Goal: Information Seeking & Learning: Learn about a topic

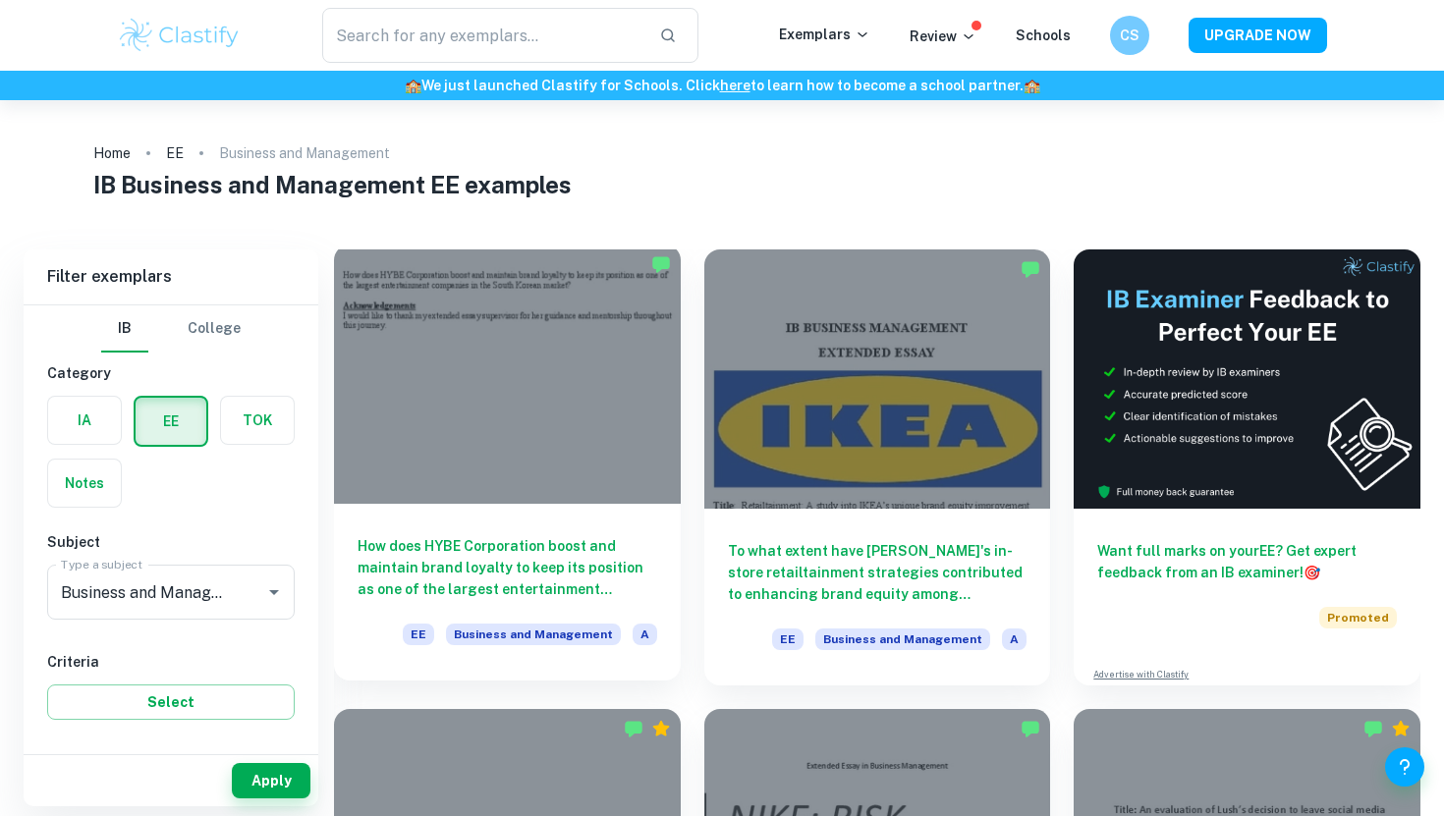
click at [511, 396] on div at bounding box center [507, 374] width 347 height 259
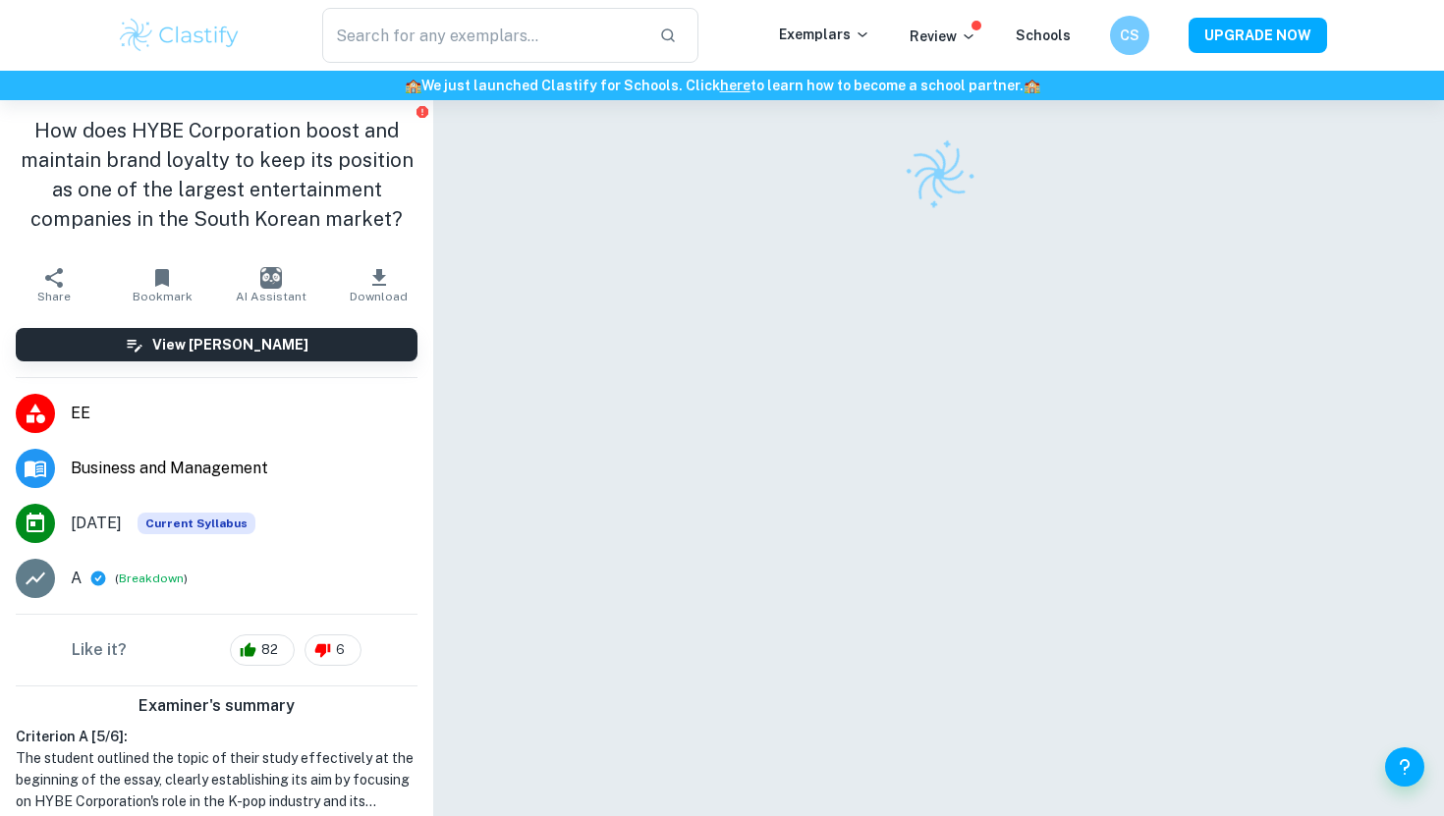
scroll to position [79, 0]
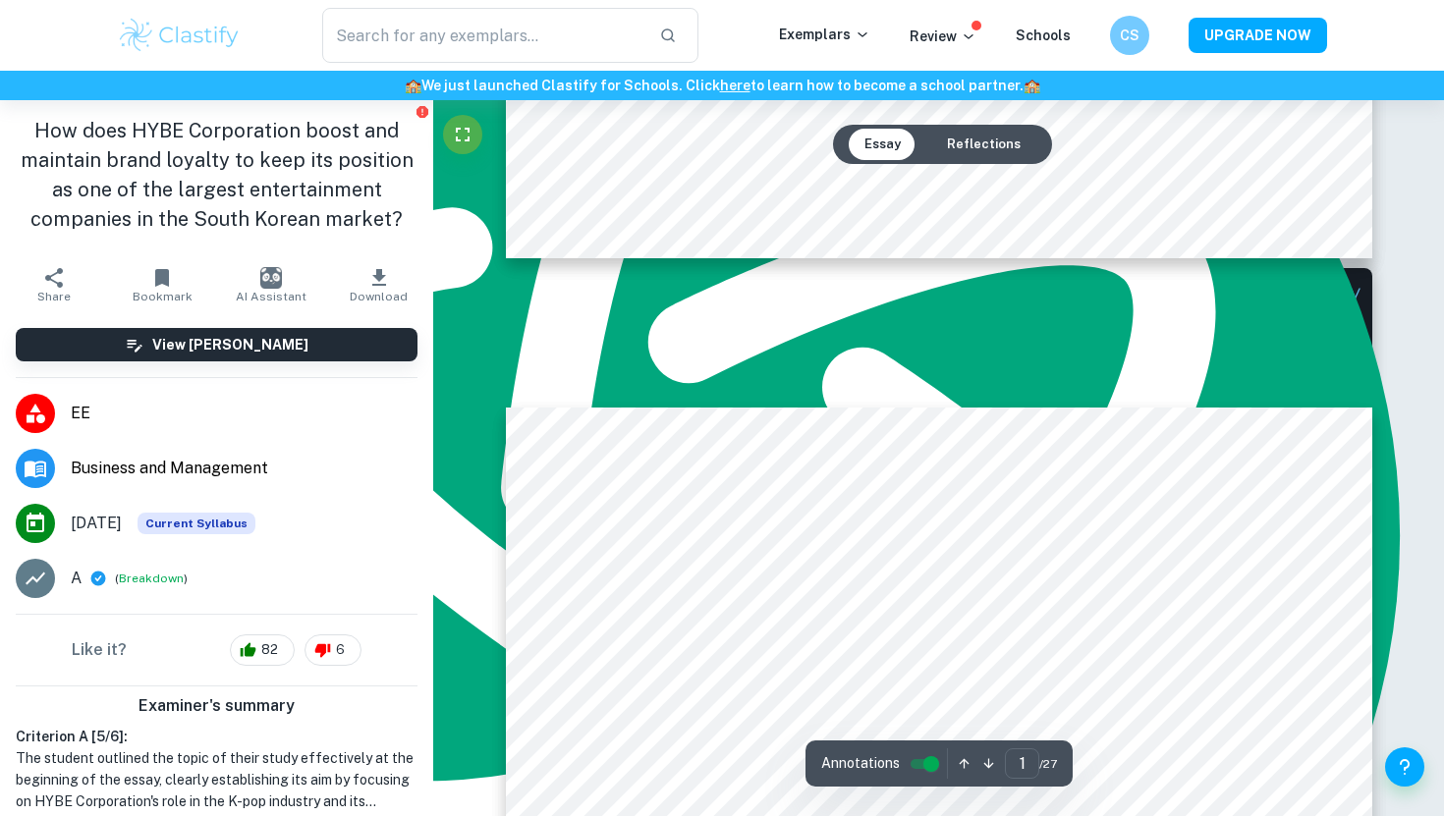
type input "2"
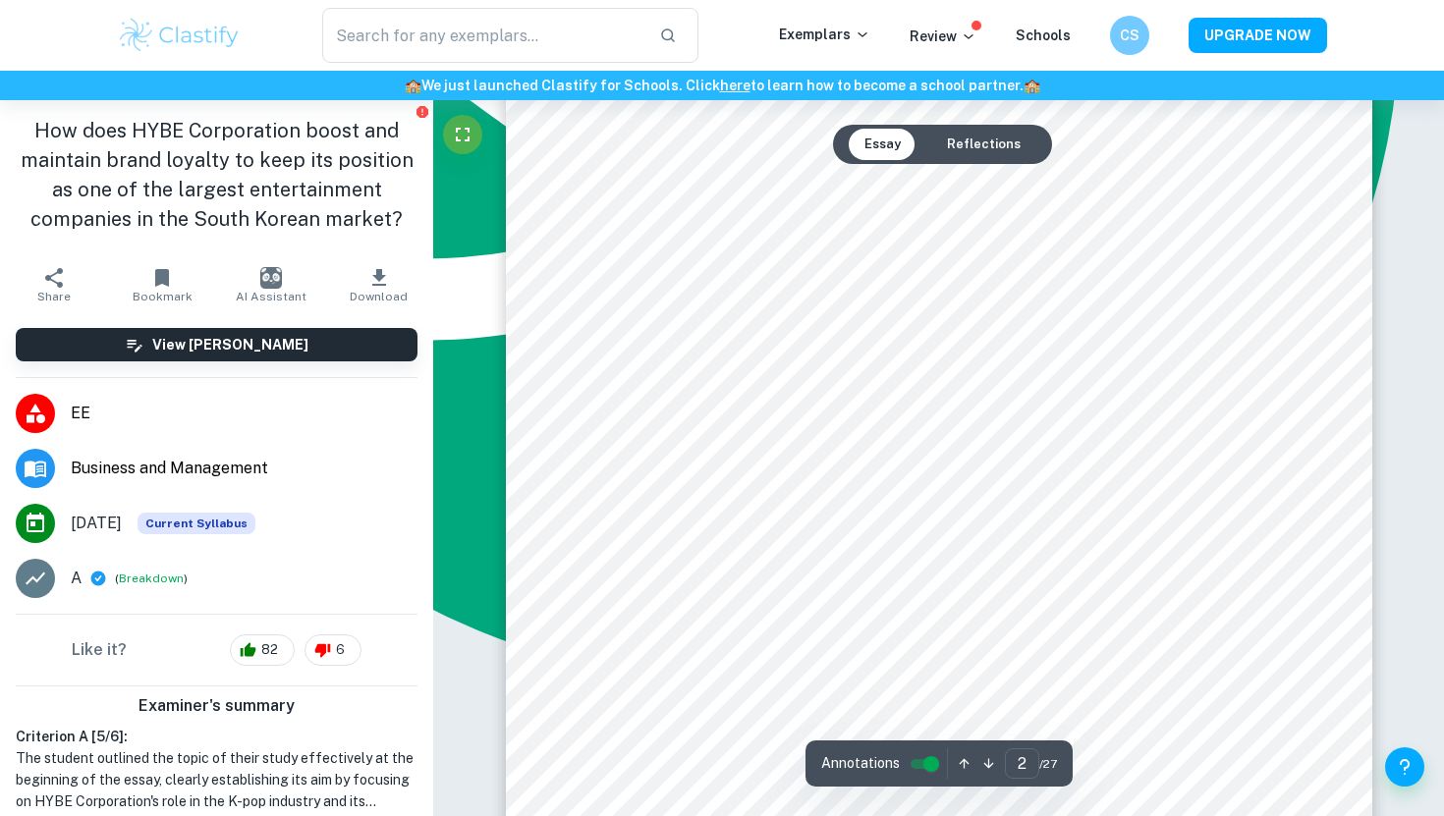
scroll to position [1614, 0]
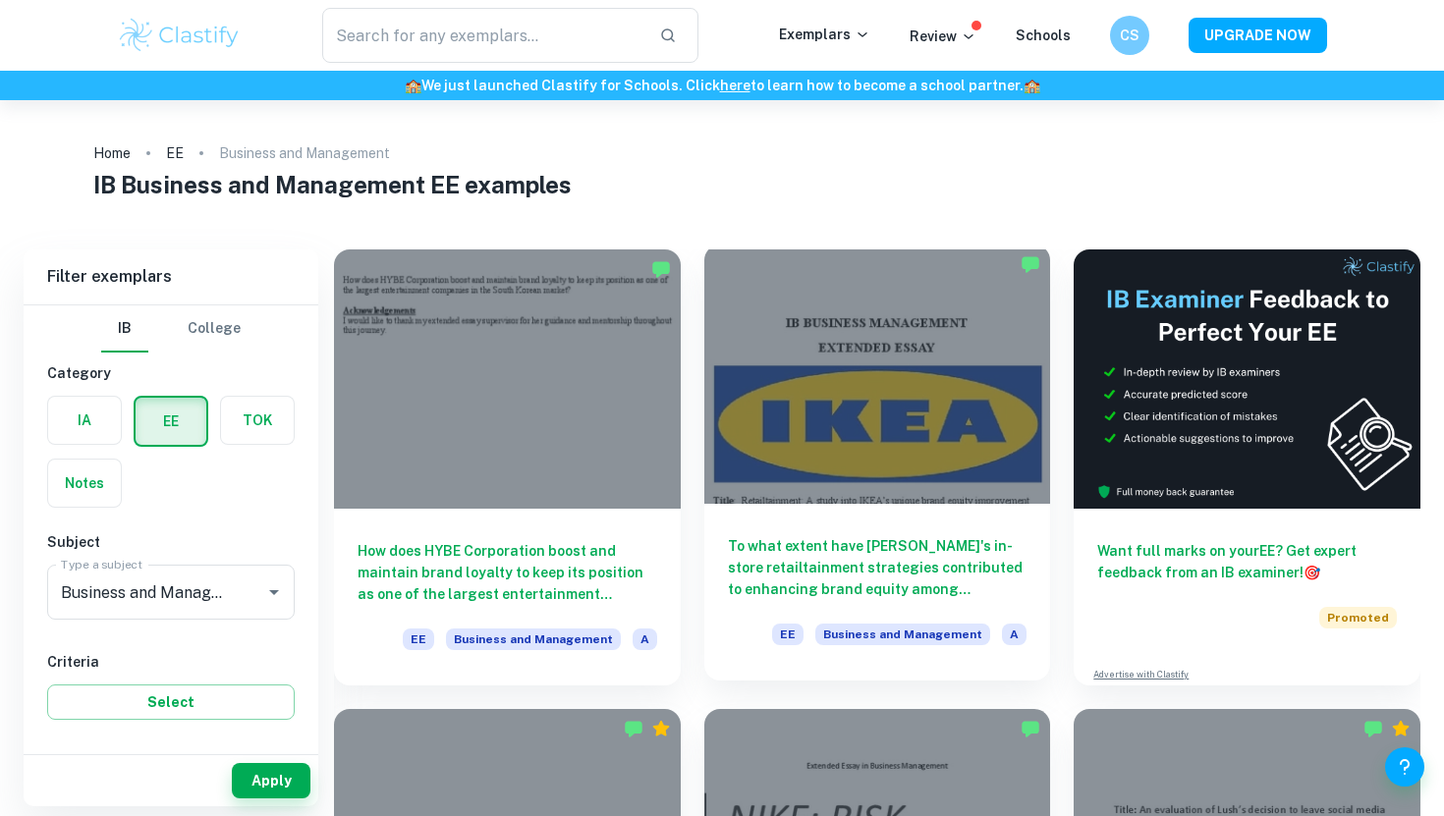
click at [762, 405] on div at bounding box center [877, 374] width 347 height 259
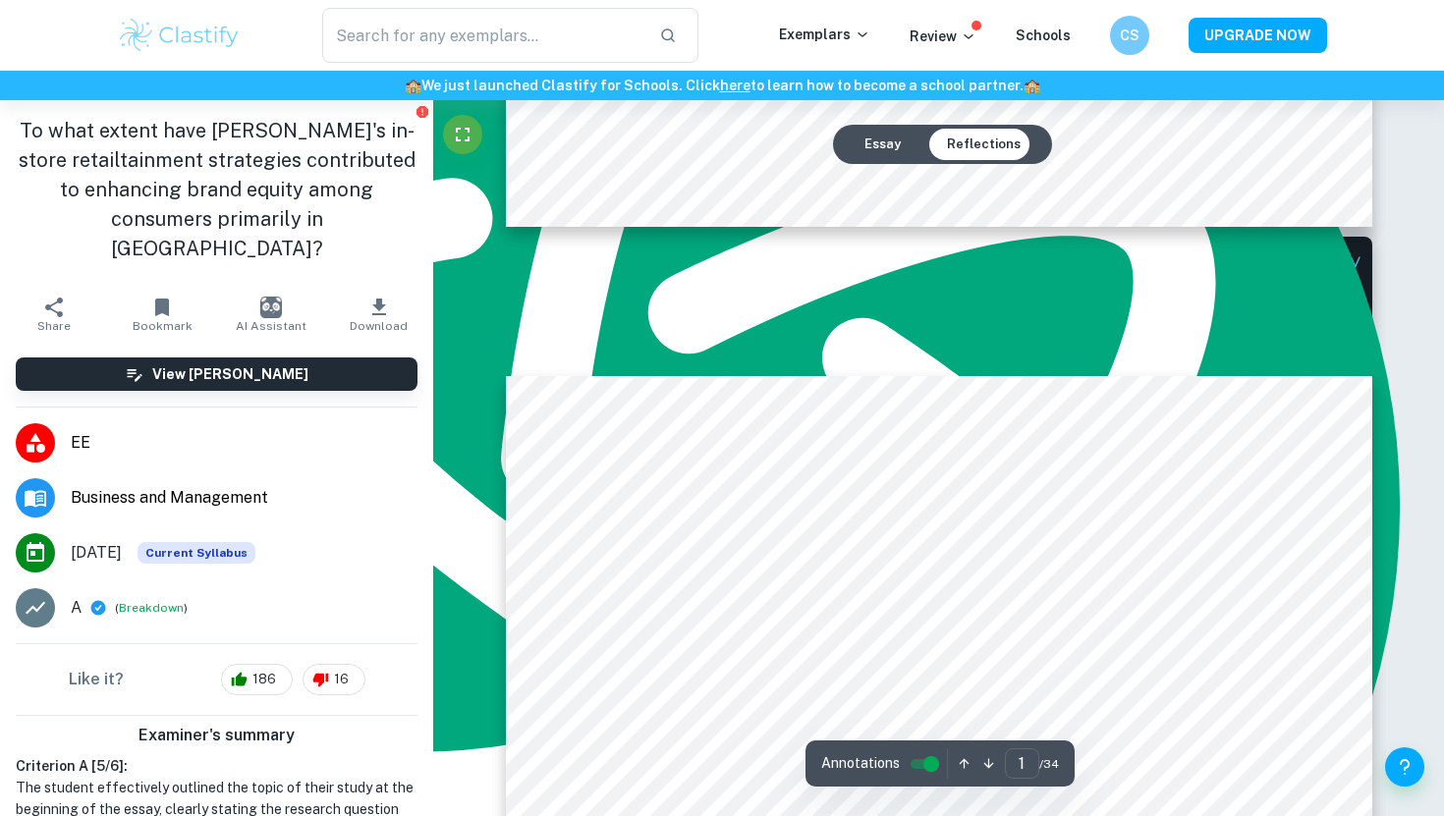
type input "2"
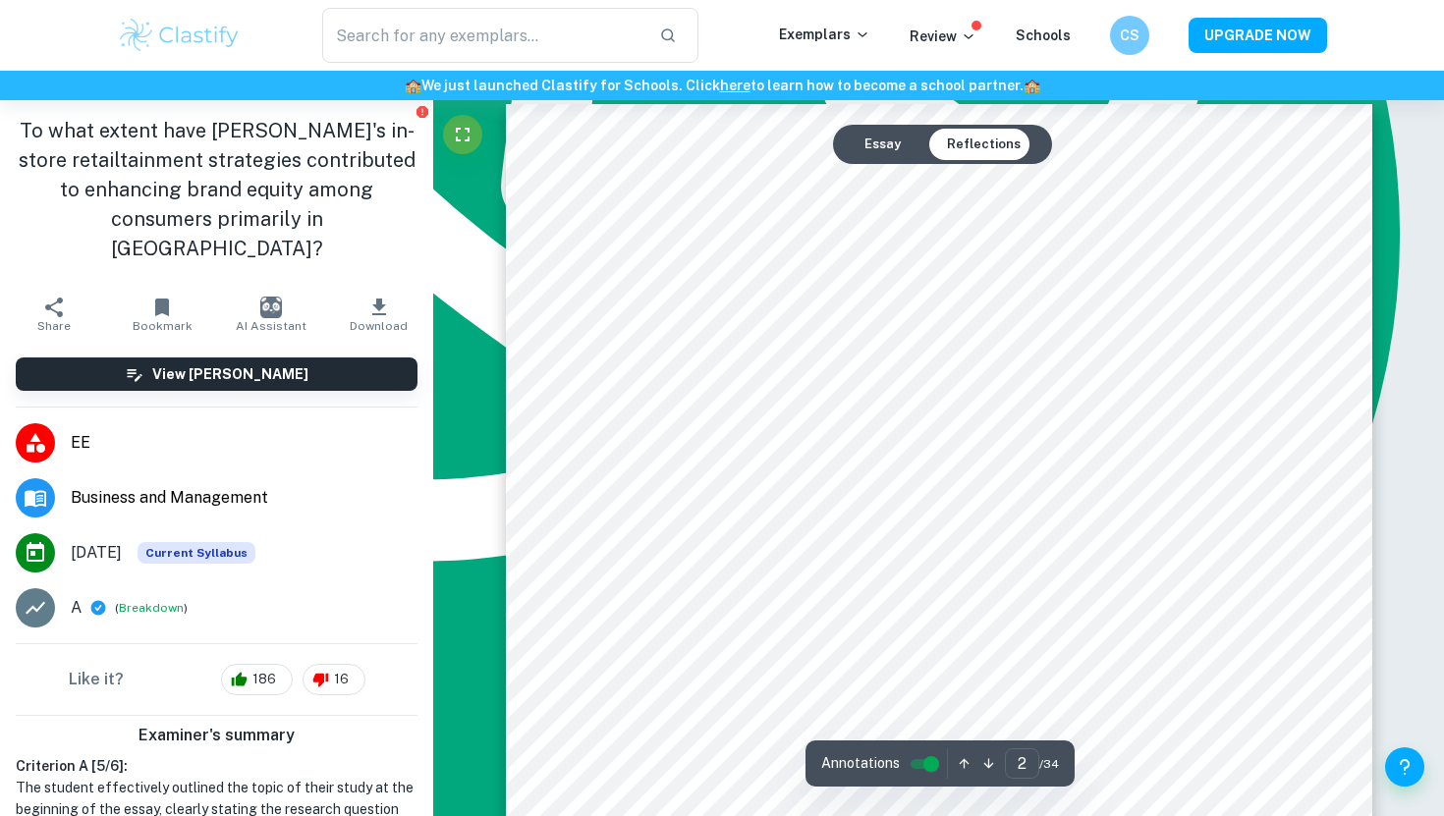
scroll to position [1412, 0]
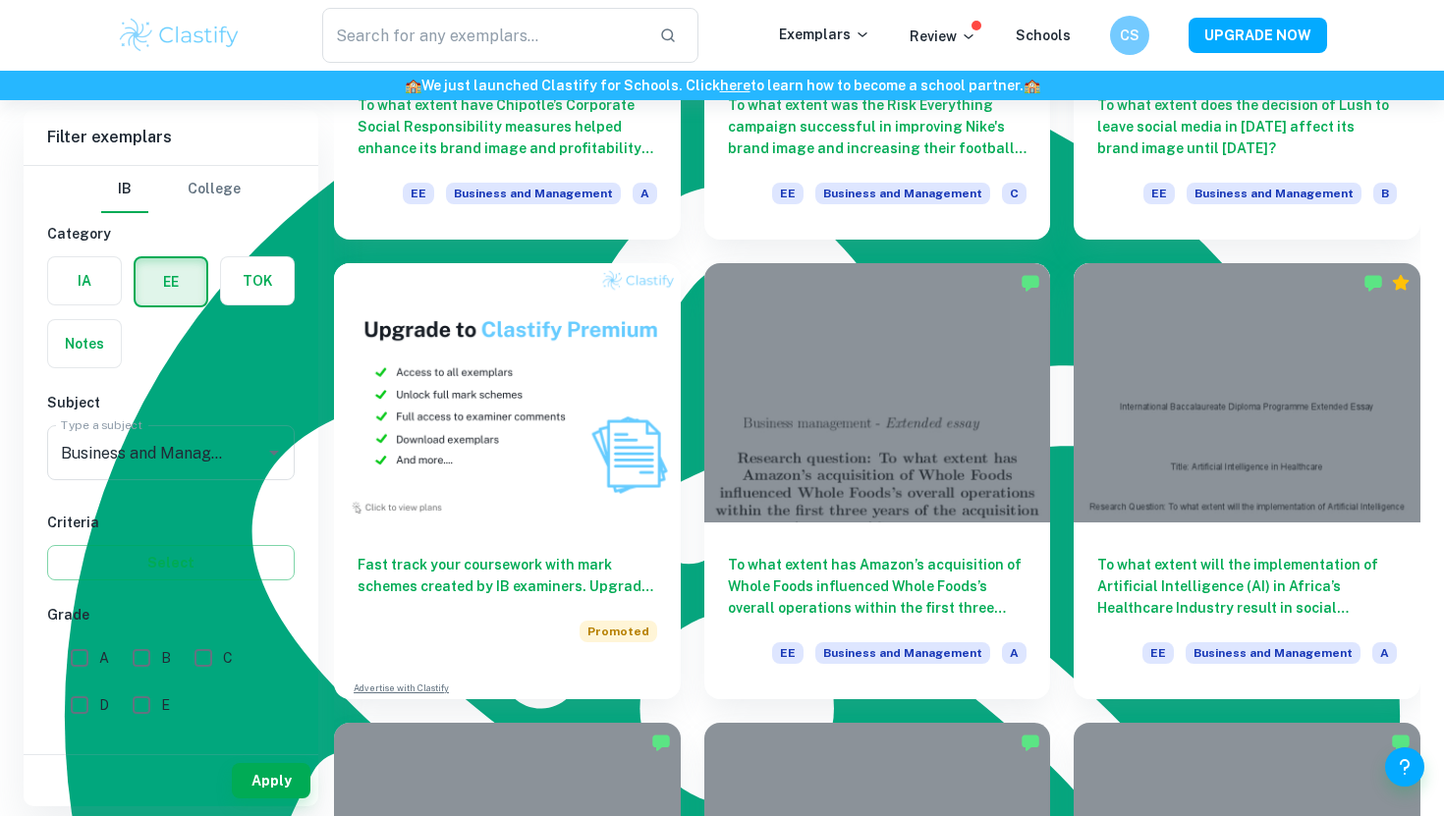
scroll to position [993, 0]
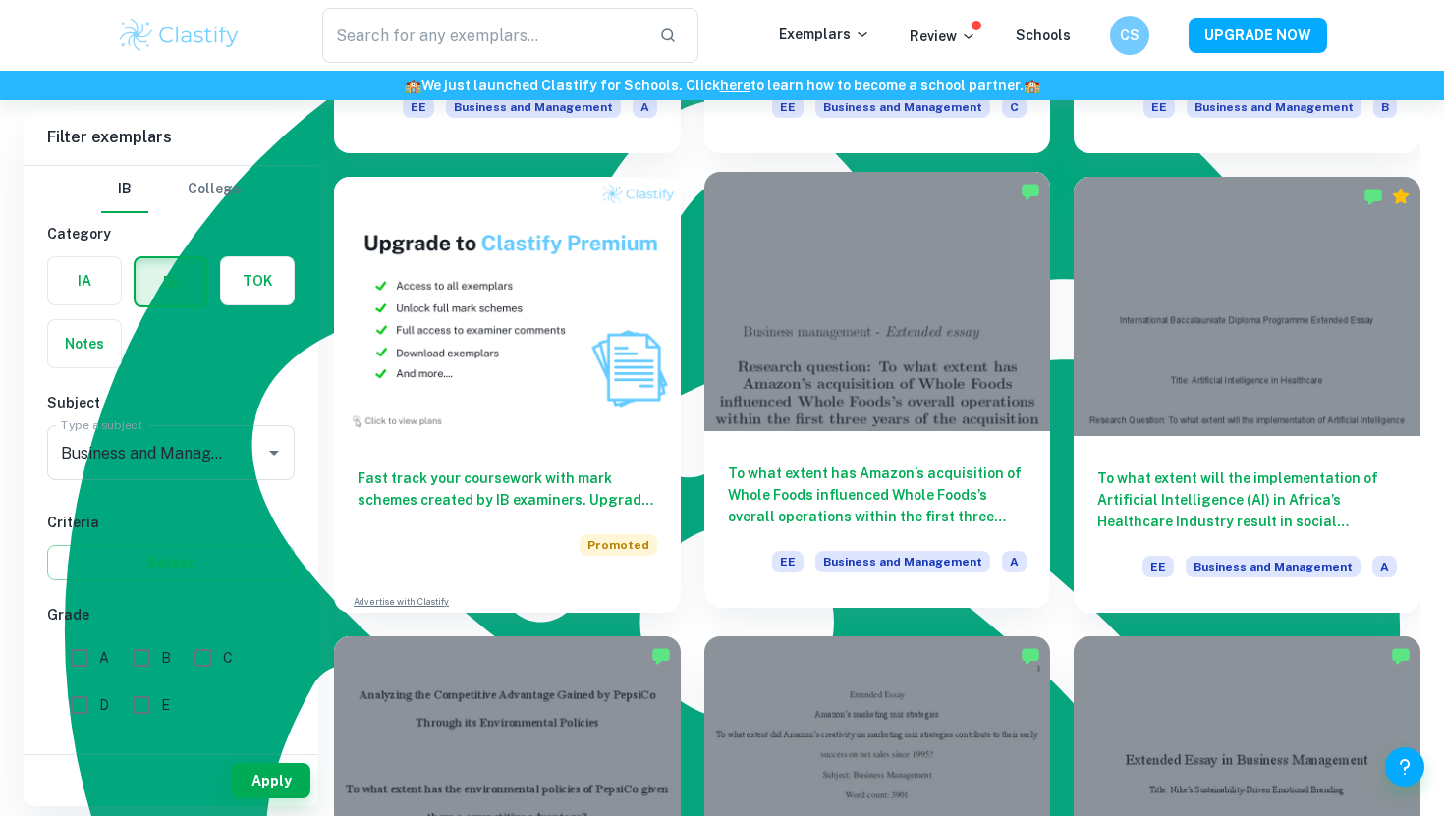
click at [735, 490] on h6 "To what extent has Amazon’s acquisition of Whole Foods influenced Whole Foods’s…" at bounding box center [878, 495] width 300 height 65
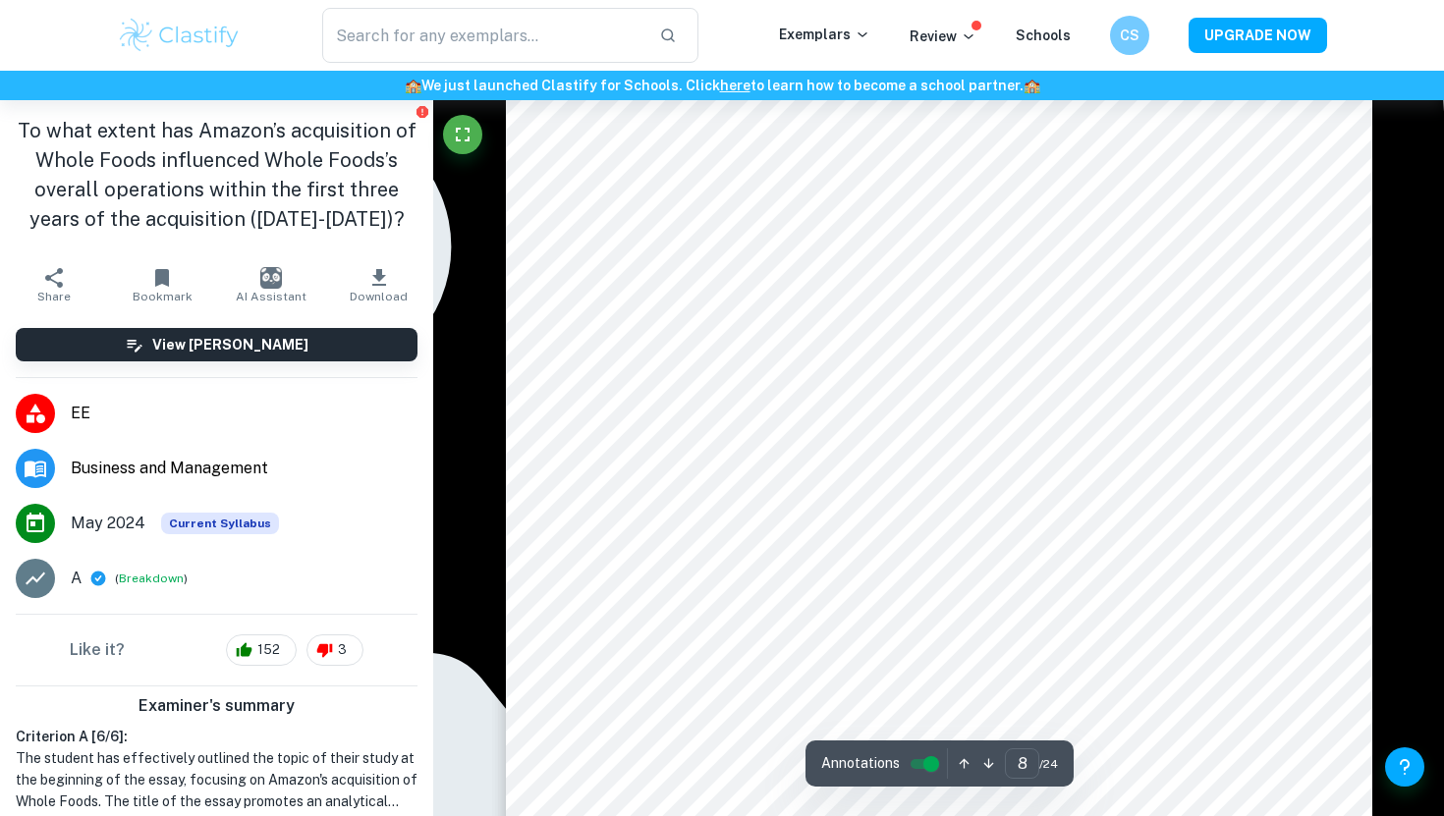
scroll to position [8301, 0]
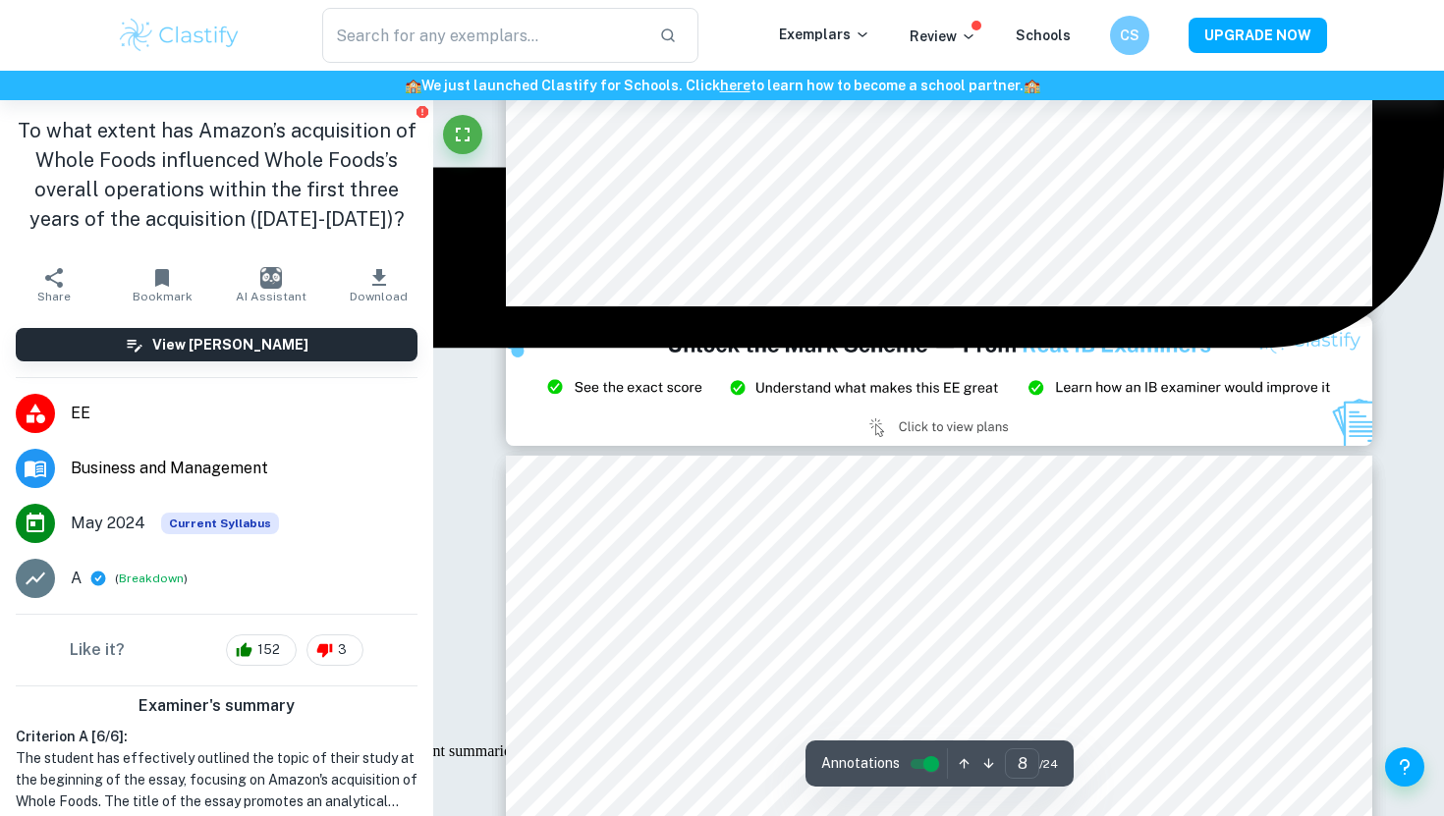
type input "9"
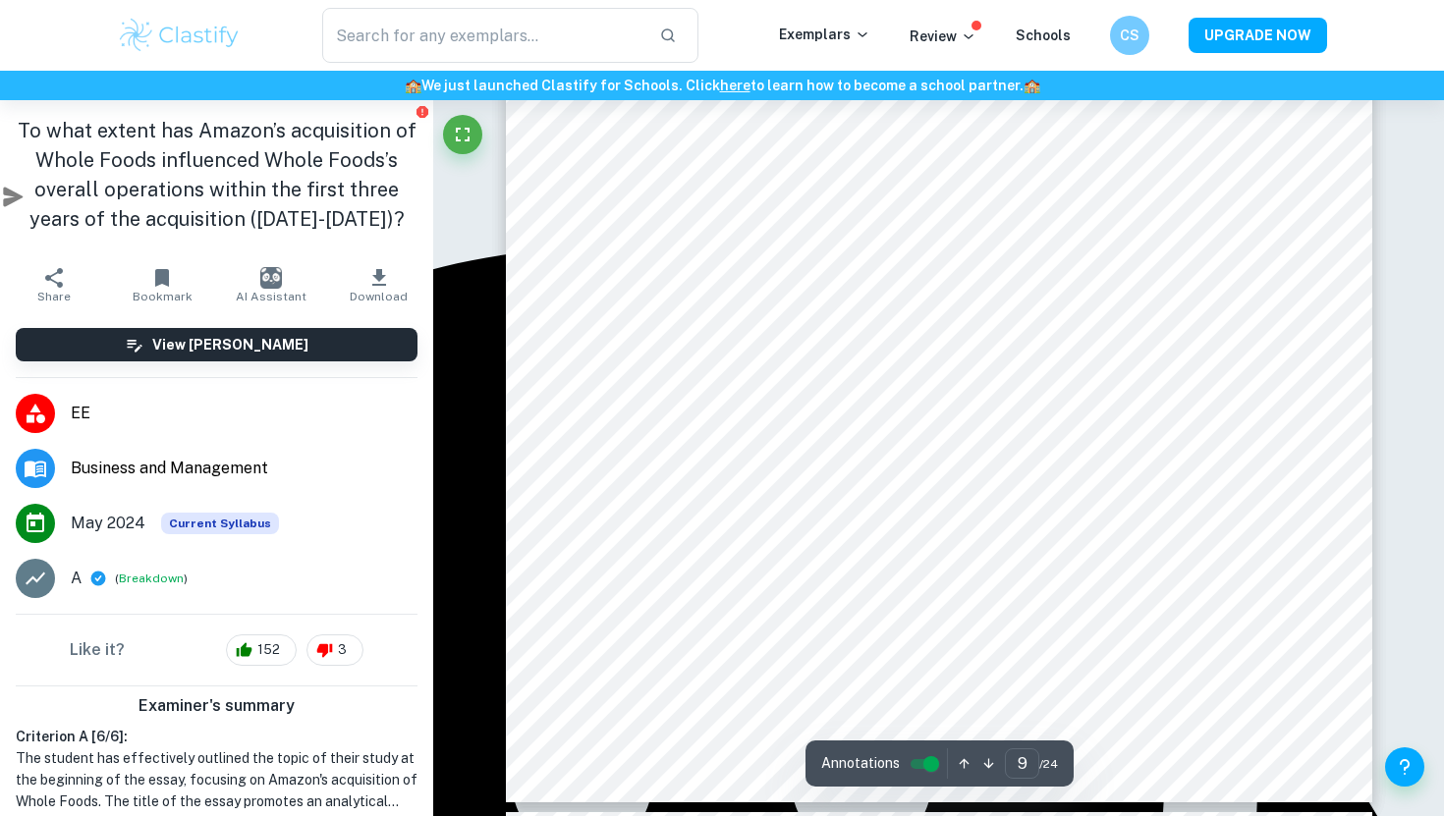
scroll to position [10052, 0]
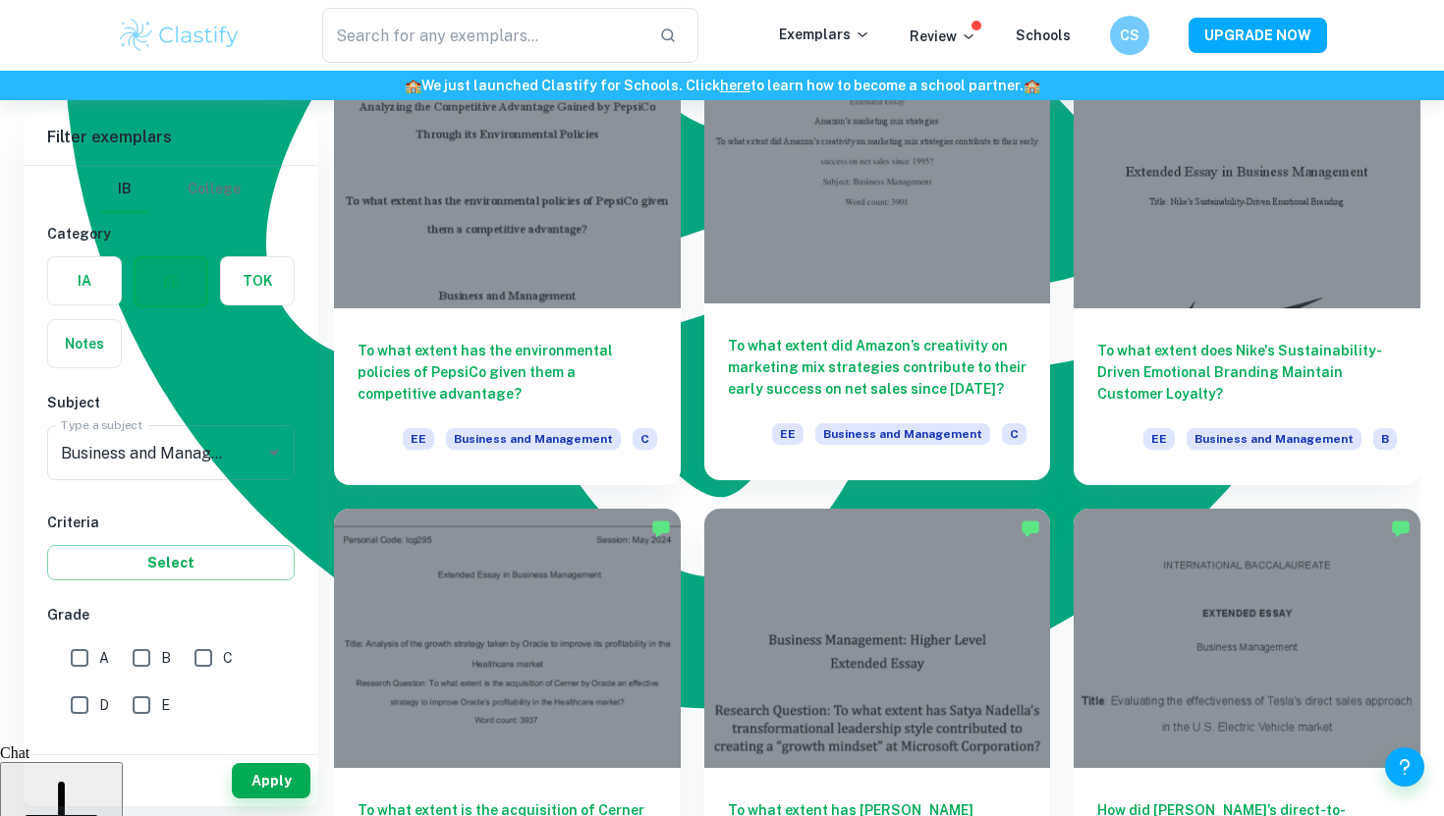
scroll to position [1780, 0]
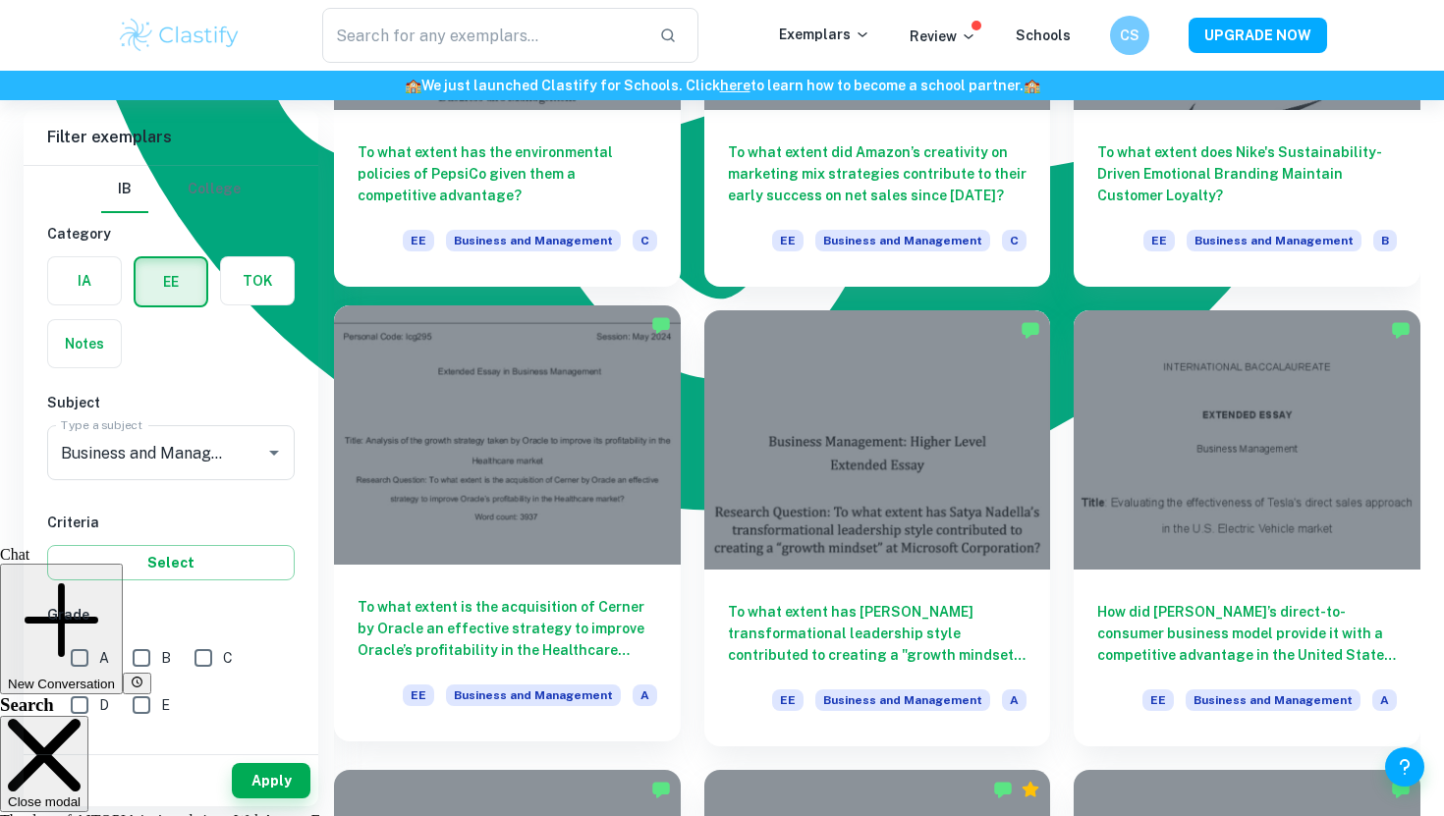
click at [560, 623] on h6 "To what extent is the acquisition of Cerner by Oracle an effective strategy to …" at bounding box center [508, 628] width 300 height 65
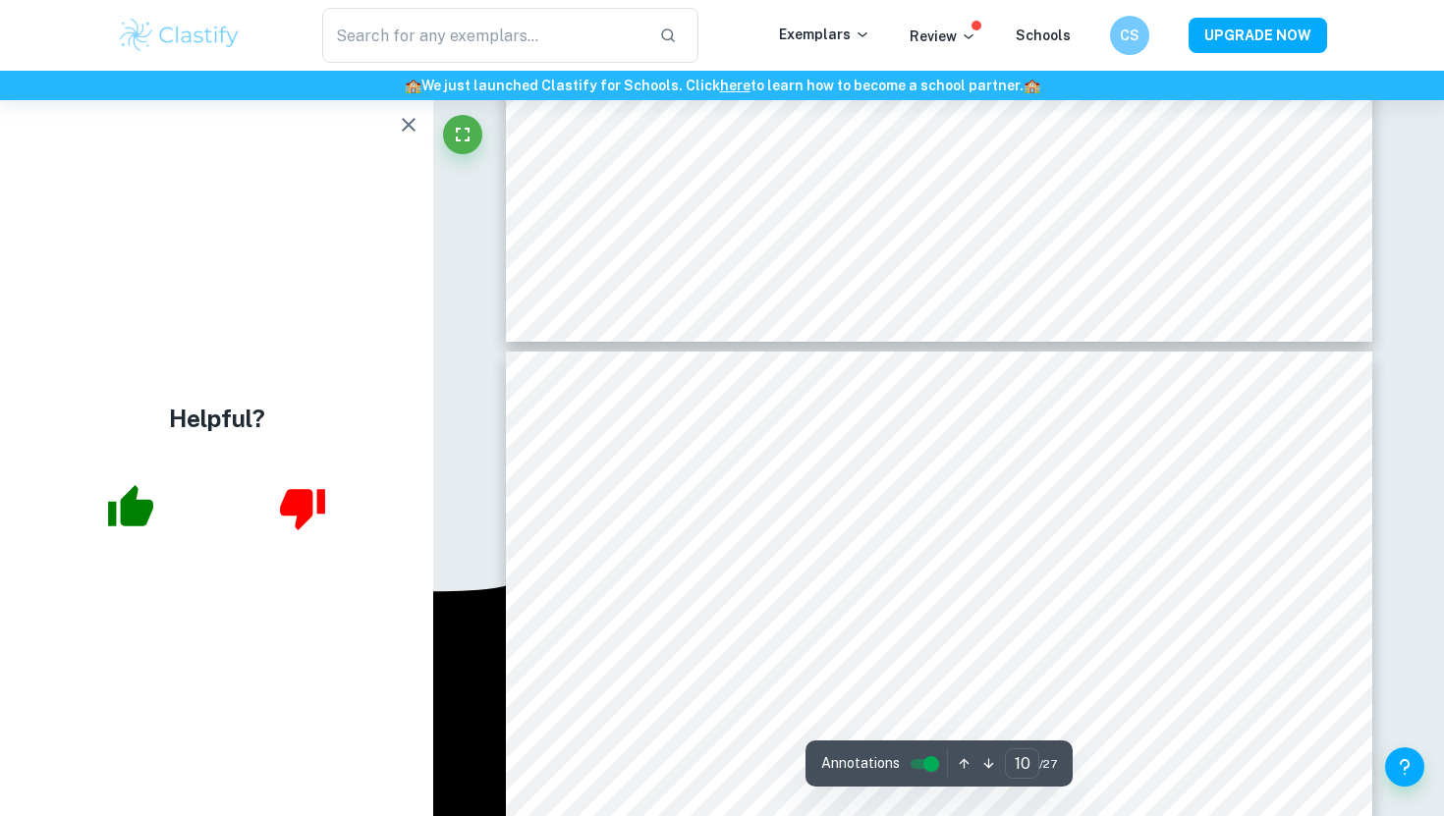
scroll to position [11415, 0]
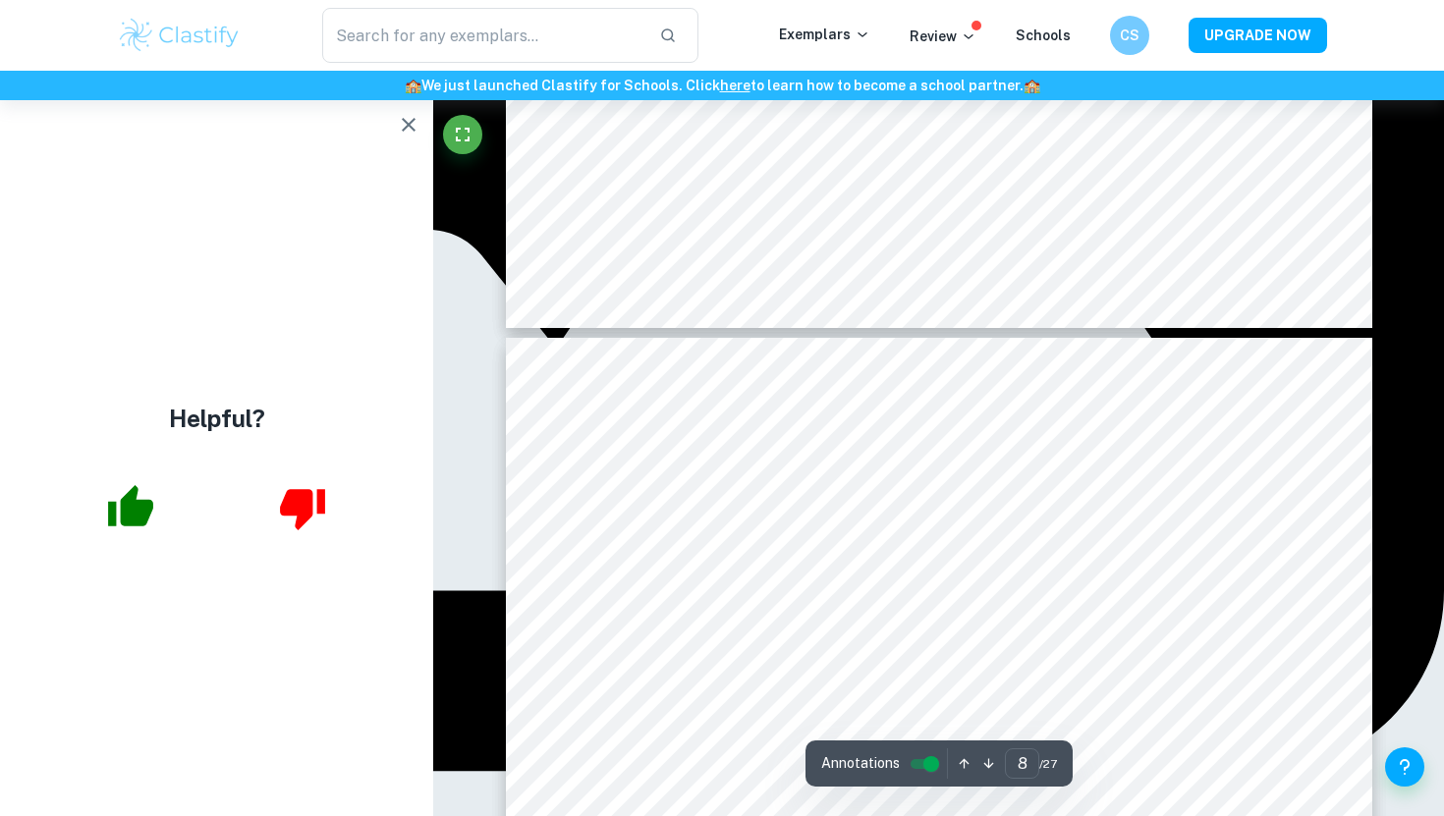
type input "7"
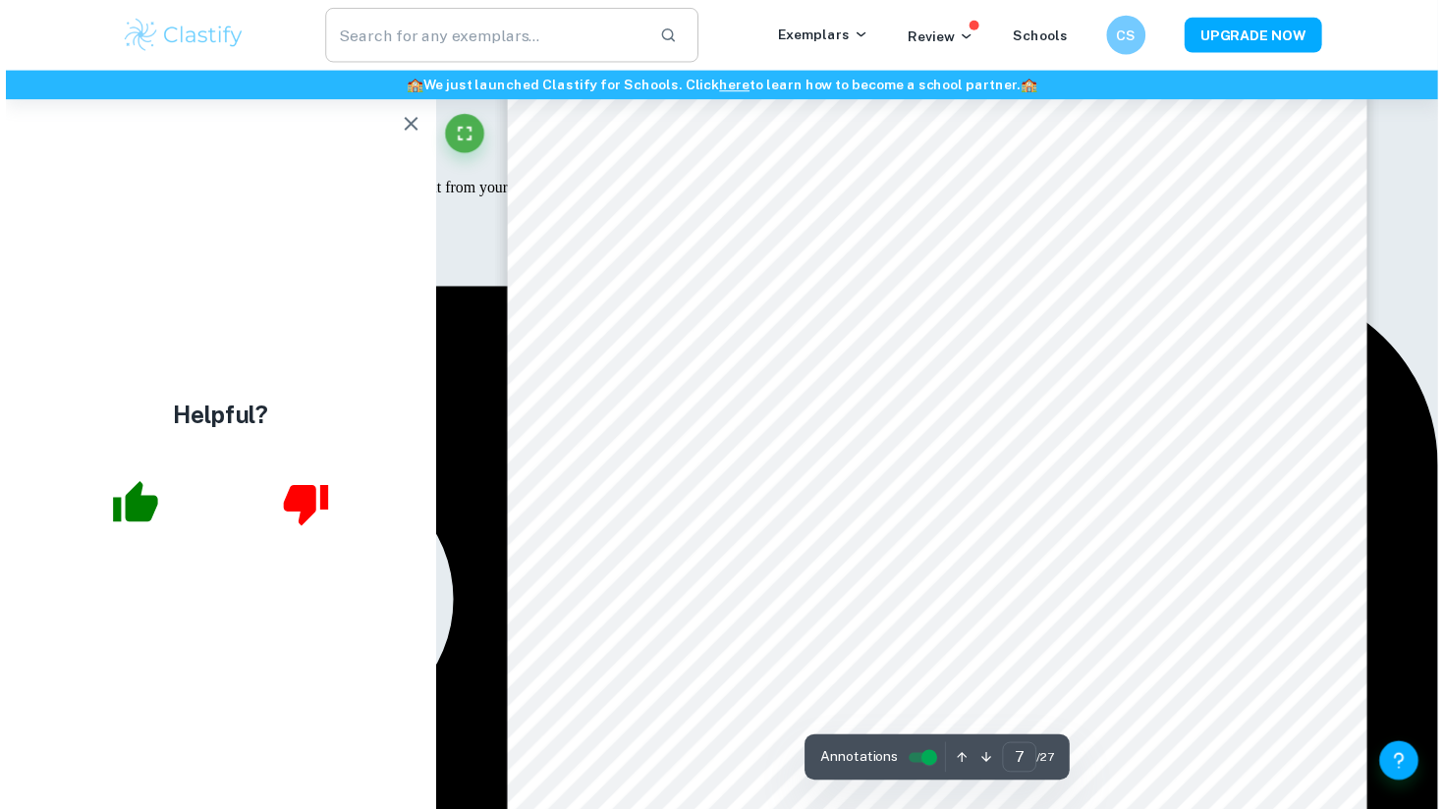
scroll to position [7929, 0]
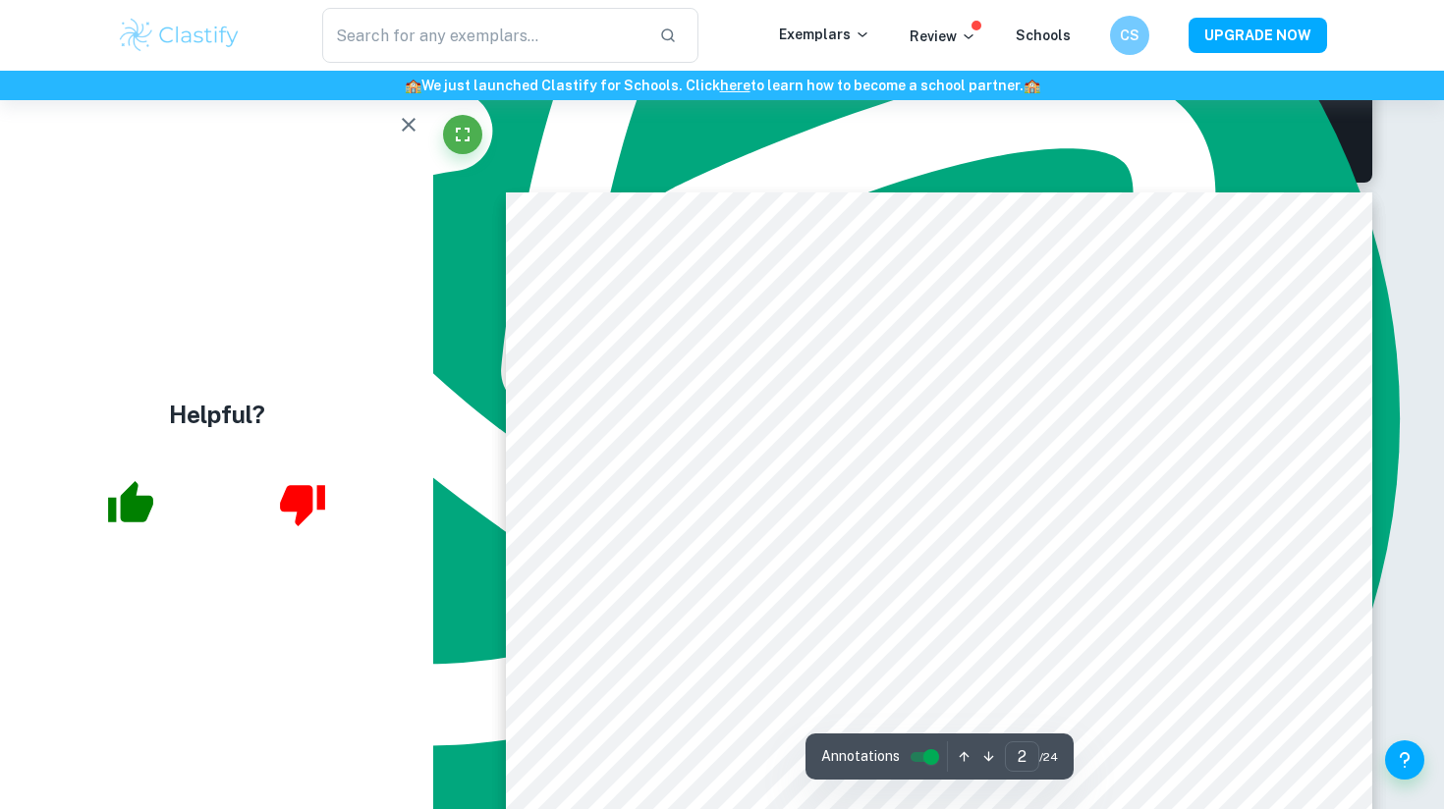
type input "1"
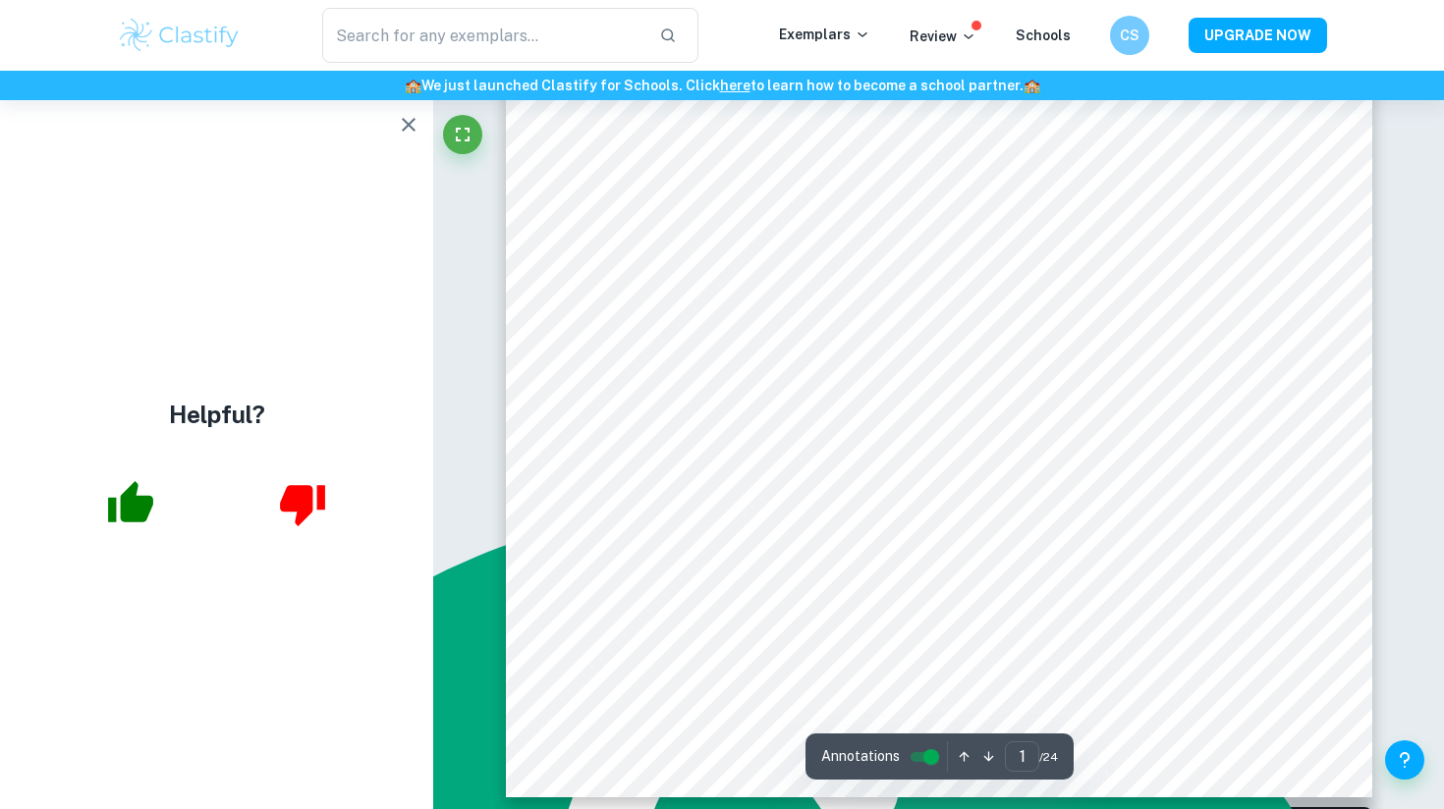
scroll to position [384, 0]
